Goal: Task Accomplishment & Management: Use online tool/utility

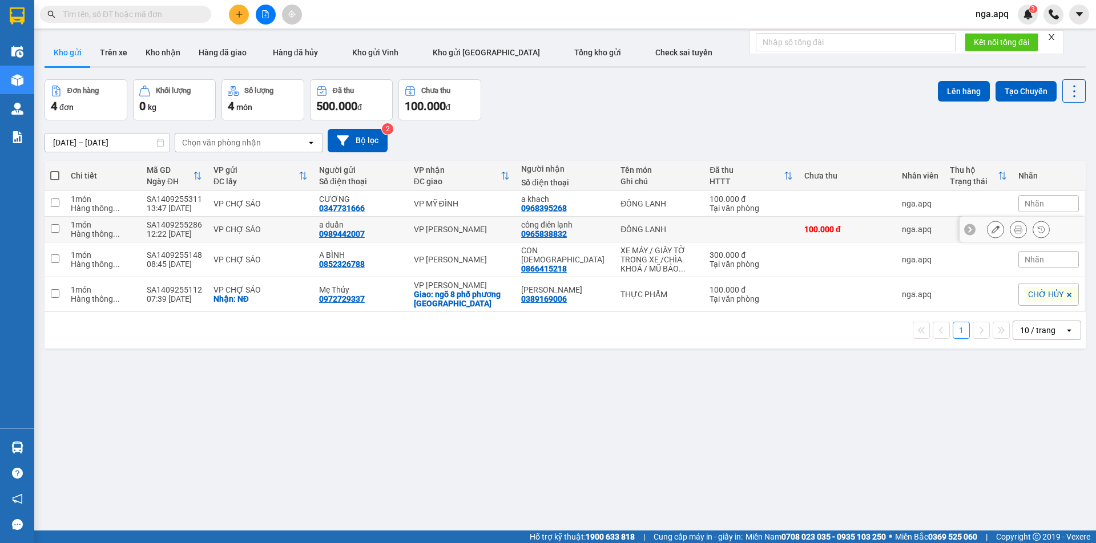
drag, startPoint x: 58, startPoint y: 227, endPoint x: 51, endPoint y: 204, distance: 24.4
click at [56, 220] on td at bounding box center [55, 230] width 21 height 26
checkbox input "true"
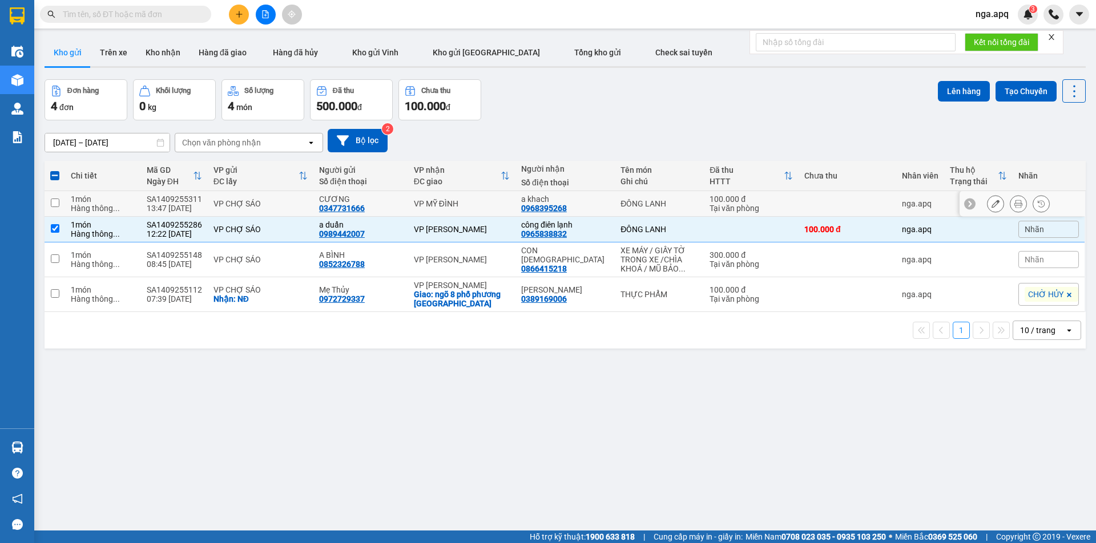
click at [55, 201] on input "checkbox" at bounding box center [55, 203] width 9 height 9
checkbox input "true"
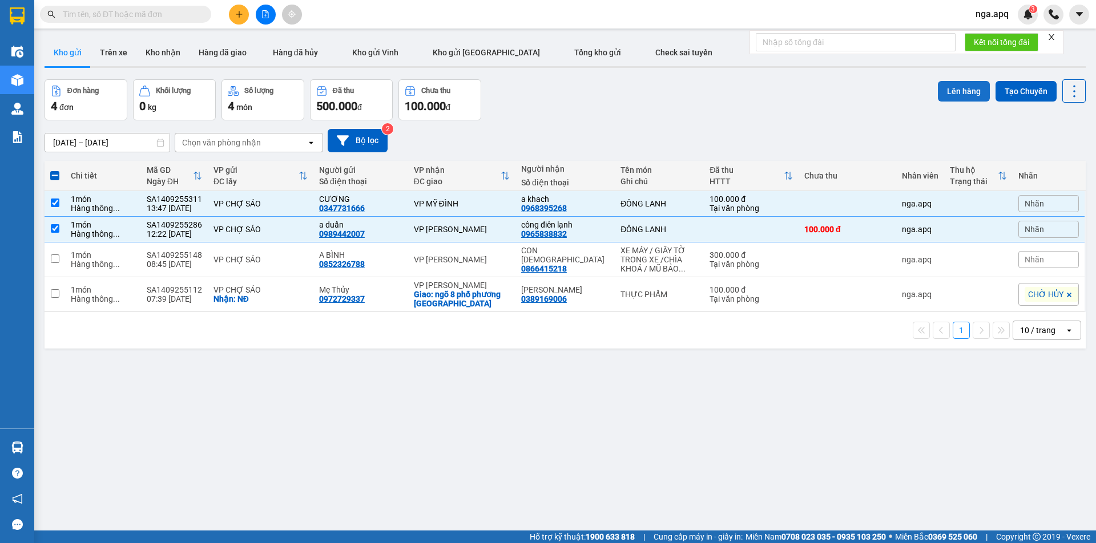
click at [951, 90] on button "Lên hàng" at bounding box center [964, 91] width 52 height 21
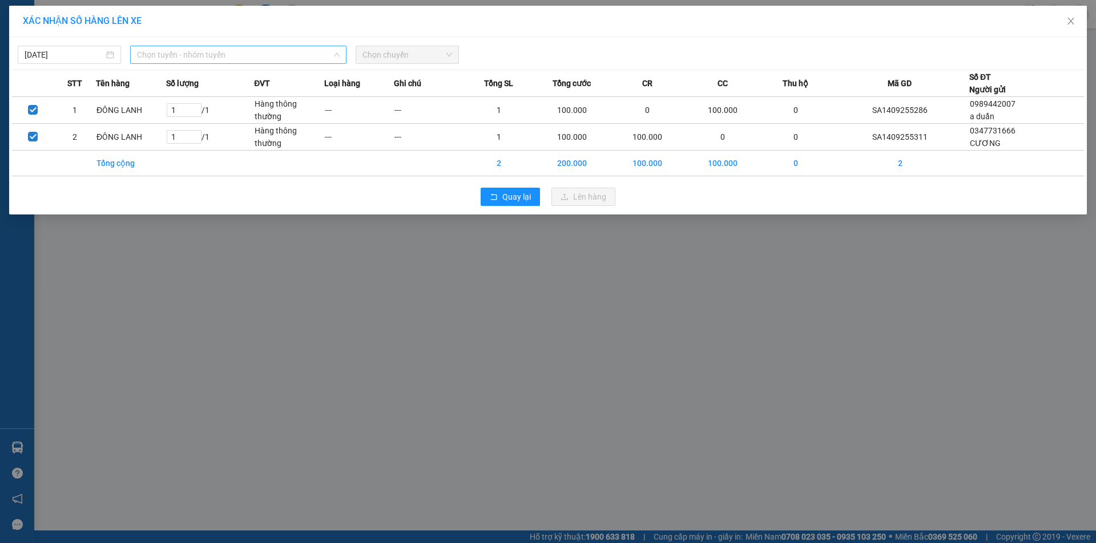
click at [216, 54] on span "Chọn tuyến - nhóm tuyến" at bounding box center [238, 54] width 203 height 17
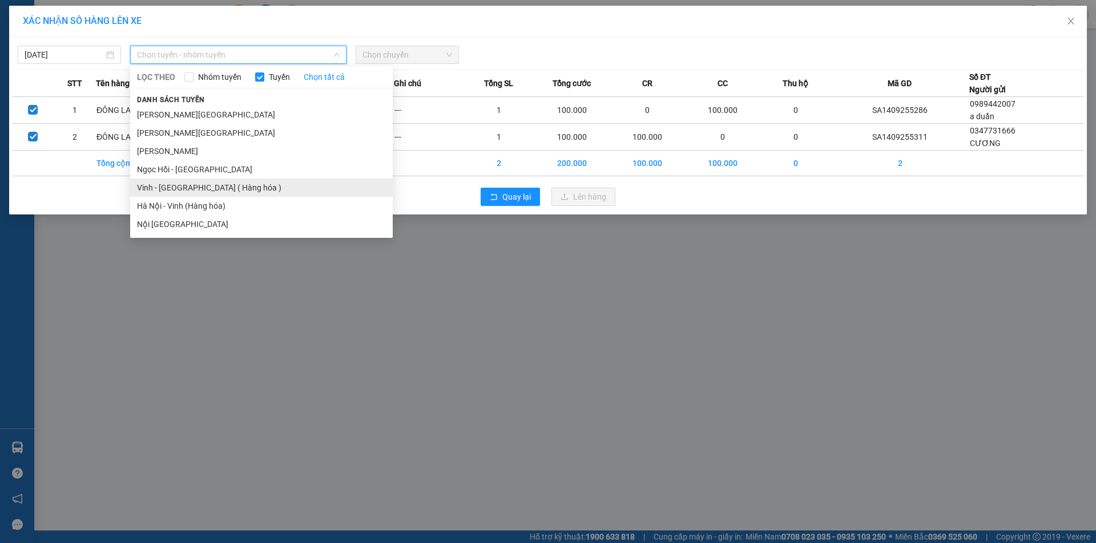
click at [157, 190] on li "Vinh - [GEOGRAPHIC_DATA] ( Hàng hóa )" at bounding box center [261, 188] width 263 height 18
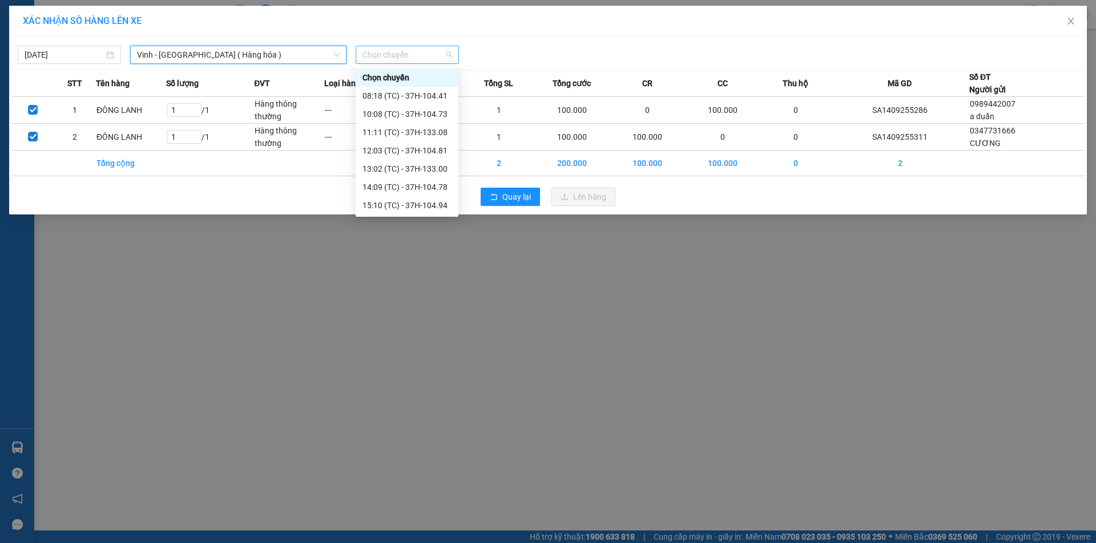
click at [382, 58] on span "Chọn chuyến" at bounding box center [407, 54] width 90 height 17
click at [391, 205] on div "15:10 (TC) - 37H-104.94" at bounding box center [406, 205] width 89 height 13
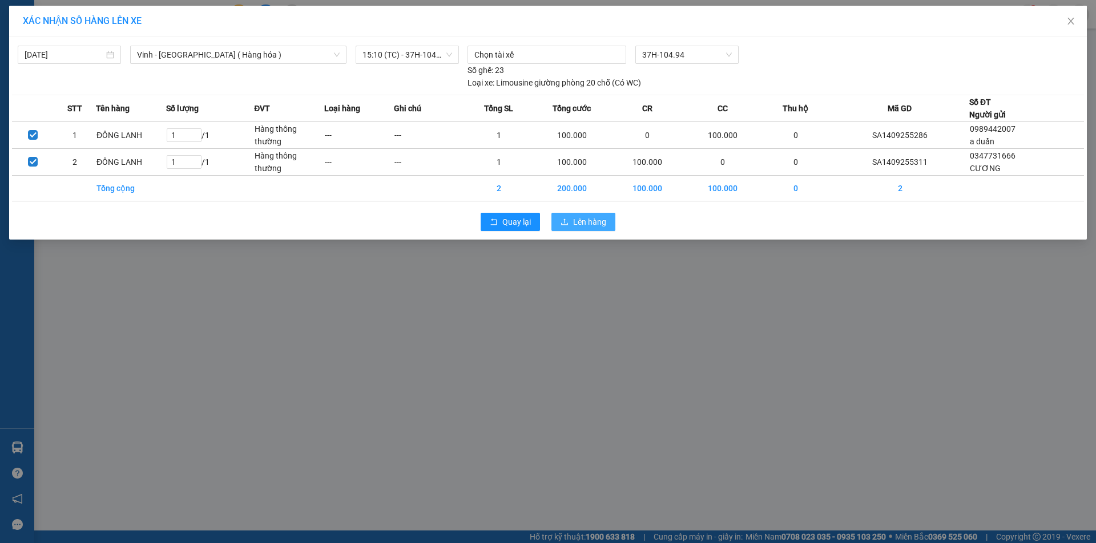
click at [578, 214] on button "Lên hàng" at bounding box center [583, 222] width 64 height 18
